Goal: Information Seeking & Learning: Compare options

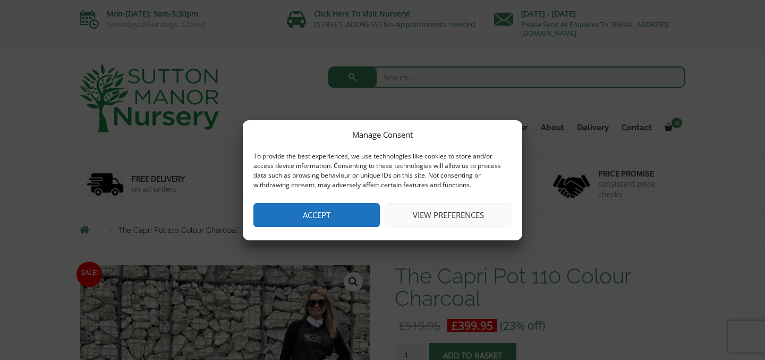
click at [305, 210] on button "Accept" at bounding box center [316, 215] width 126 height 24
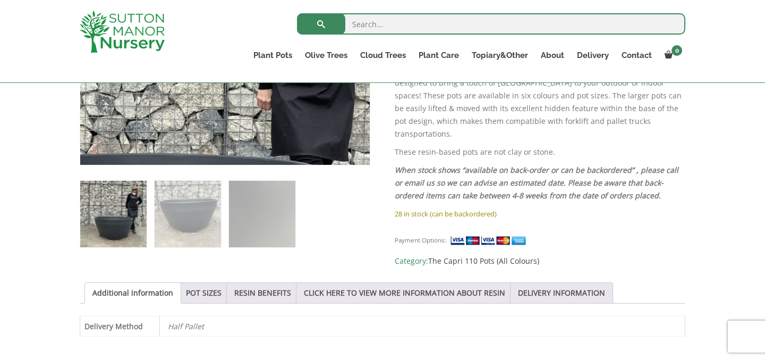
scroll to position [374, 0]
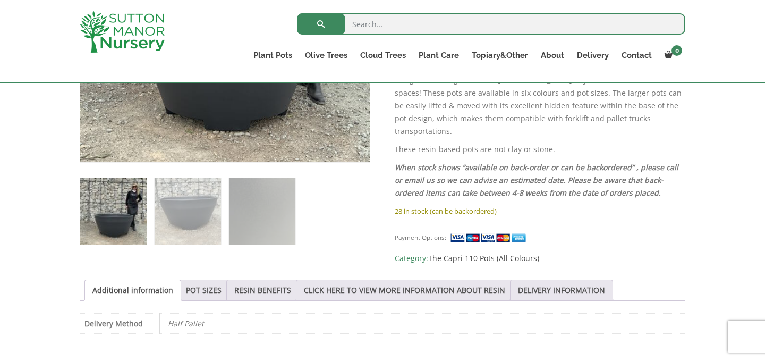
click at [118, 205] on img at bounding box center [113, 211] width 66 height 66
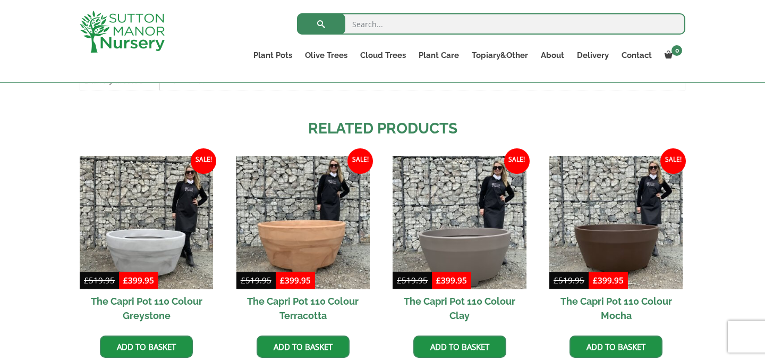
scroll to position [618, 0]
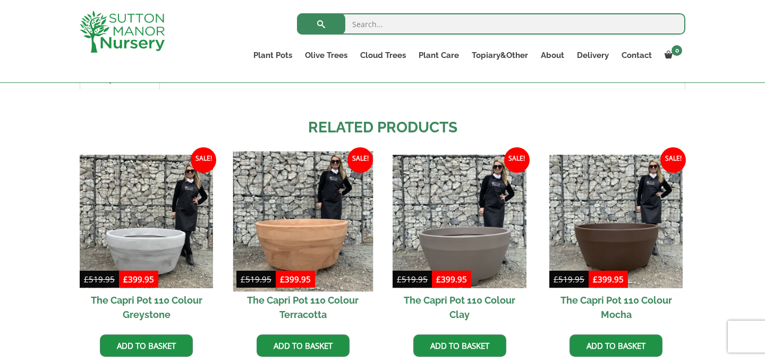
click at [315, 233] on img at bounding box center [303, 221] width 140 height 140
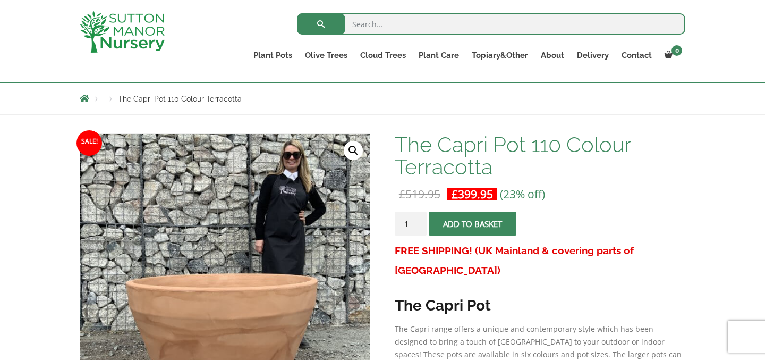
scroll to position [105, 0]
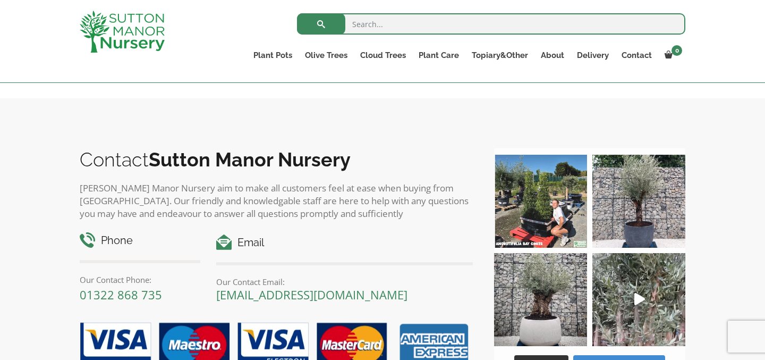
scroll to position [960, 0]
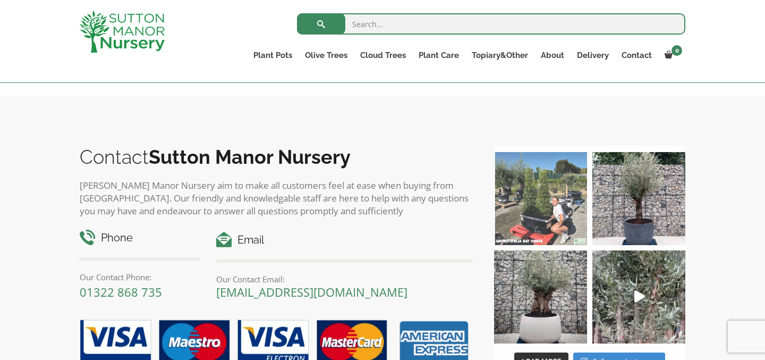
click at [537, 214] on img at bounding box center [540, 198] width 93 height 93
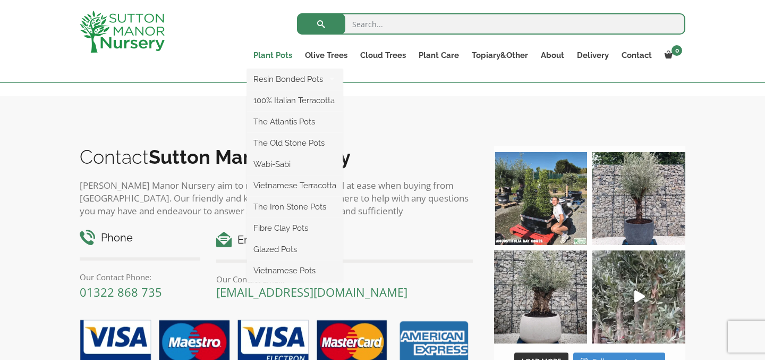
click at [282, 54] on link "Plant Pots" at bounding box center [273, 55] width 52 height 15
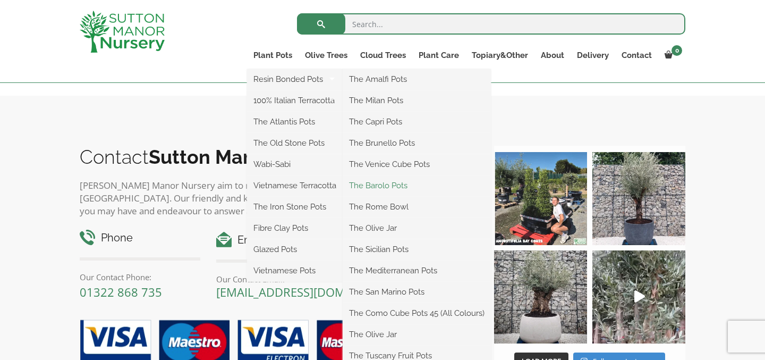
click at [380, 184] on link "The Barolo Pots" at bounding box center [417, 185] width 148 height 16
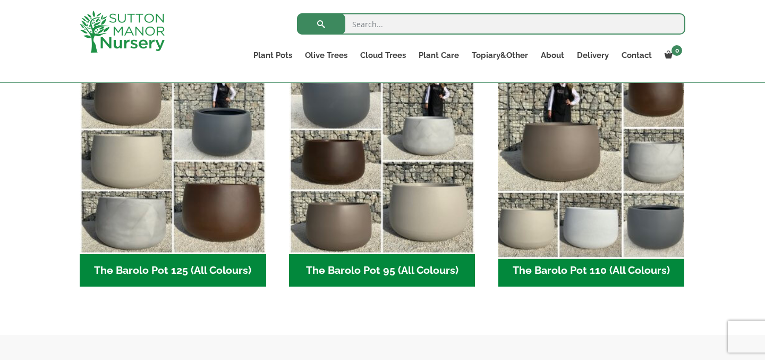
scroll to position [540, 0]
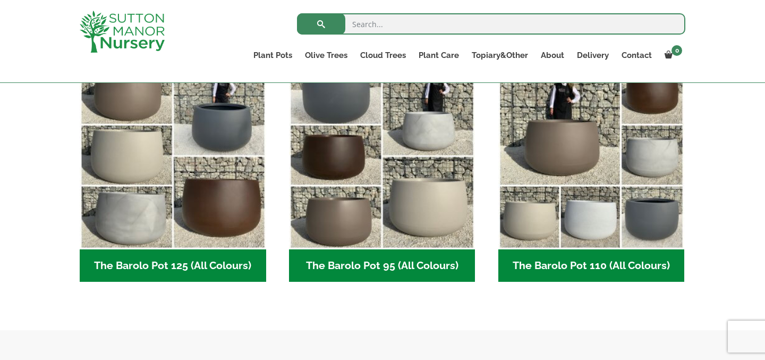
click at [591, 268] on h2 "The Barolo Pot 110 (All Colours) (6)" at bounding box center [591, 265] width 187 height 33
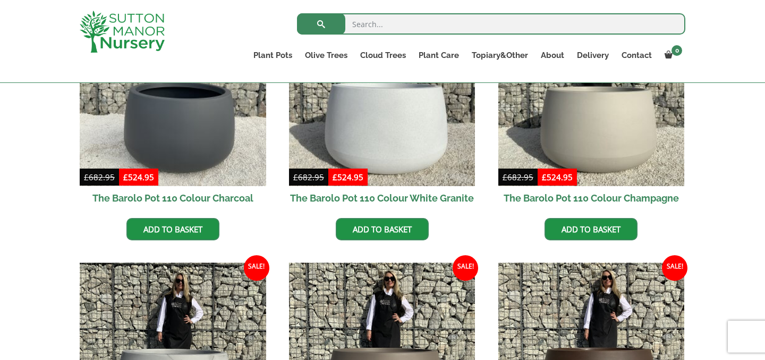
scroll to position [356, 0]
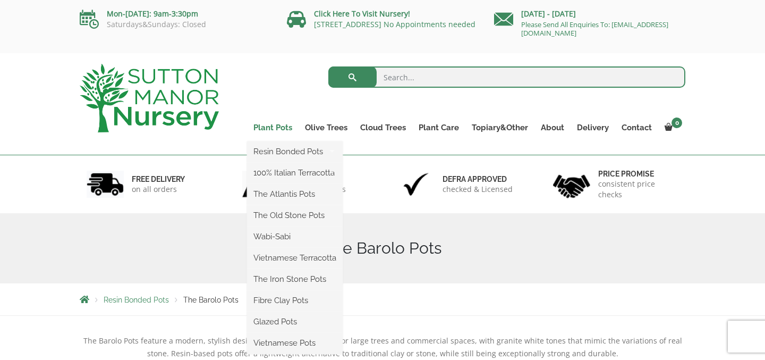
click at [272, 129] on link "Plant Pots" at bounding box center [273, 127] width 52 height 15
click at [271, 127] on link "Plant Pots" at bounding box center [273, 127] width 52 height 15
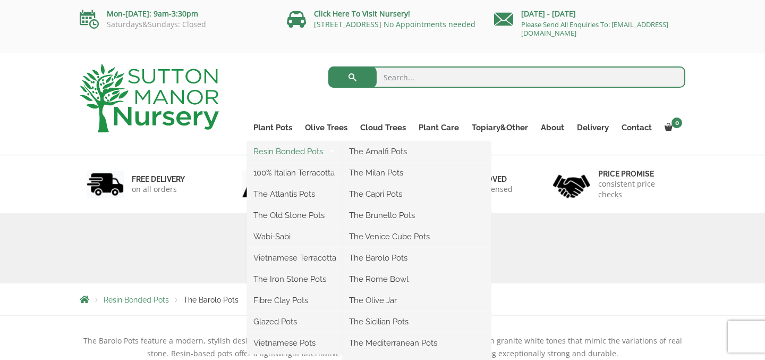
click at [275, 154] on link "Resin Bonded Pots" at bounding box center [295, 151] width 96 height 16
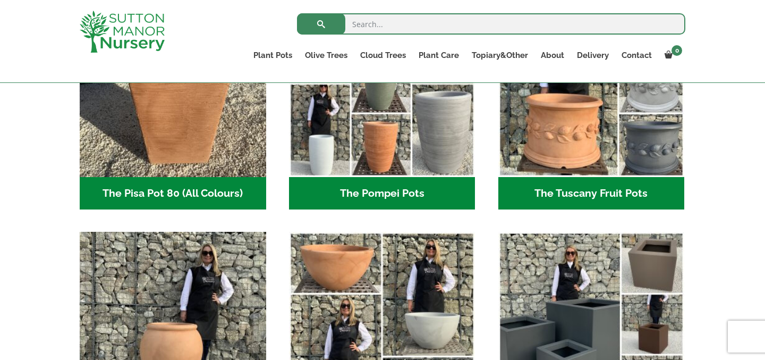
scroll to position [861, 0]
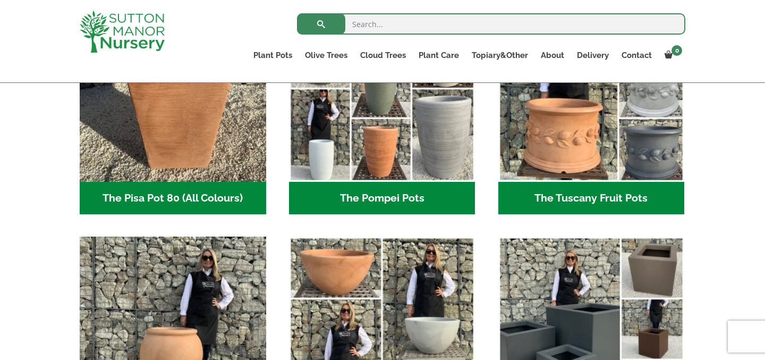
click at [597, 199] on h2 "The Tuscany Fruit Pots (5)" at bounding box center [591, 198] width 187 height 33
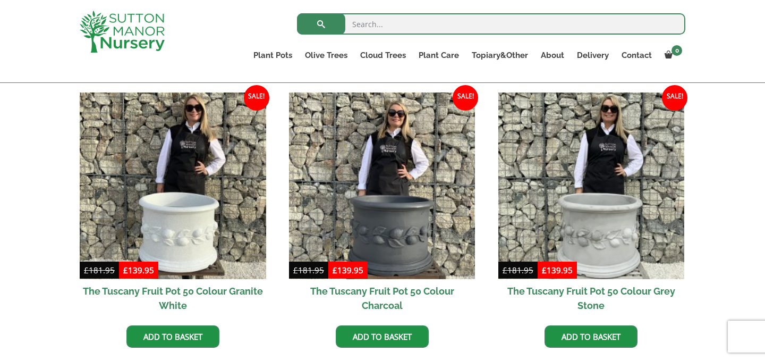
scroll to position [312, 0]
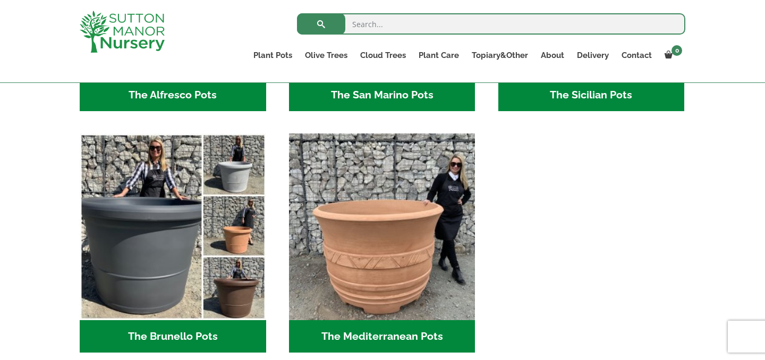
scroll to position [1448, 0]
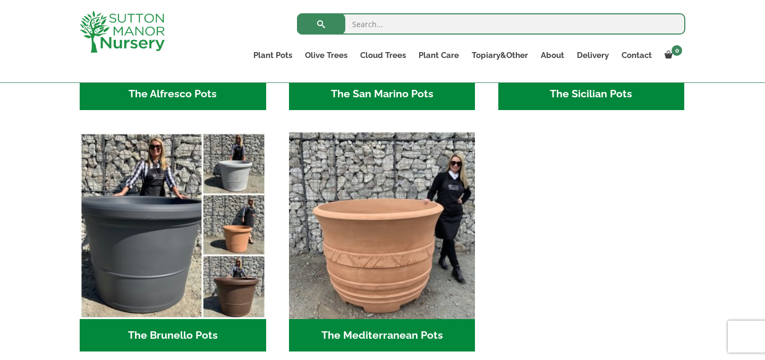
click at [384, 333] on h2 "The Mediterranean Pots (3)" at bounding box center [382, 335] width 187 height 33
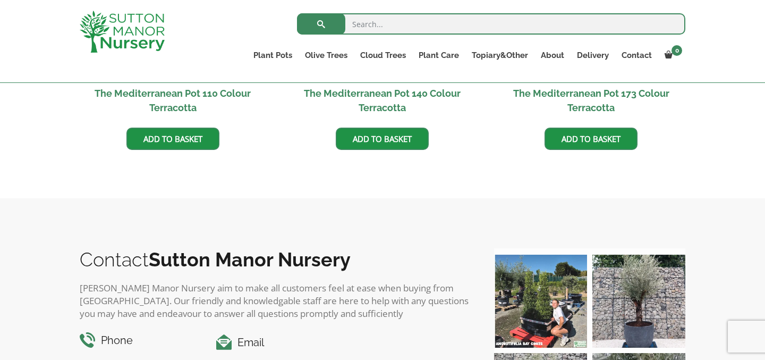
scroll to position [356, 0]
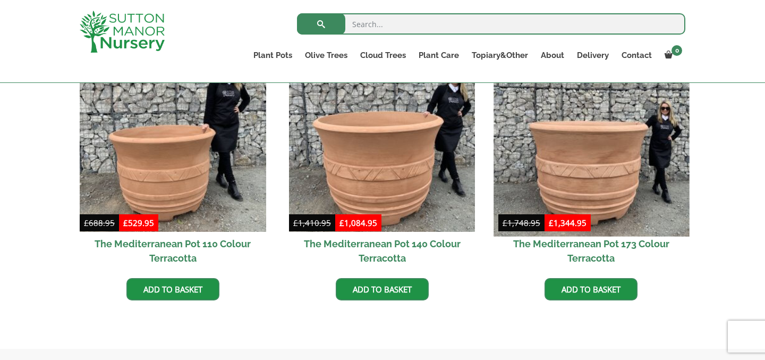
click at [606, 168] on img at bounding box center [592, 138] width 196 height 196
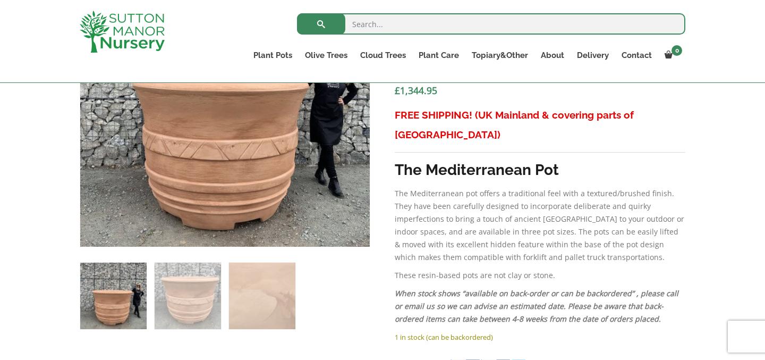
scroll to position [404, 0]
